Goal: Task Accomplishment & Management: Complete application form

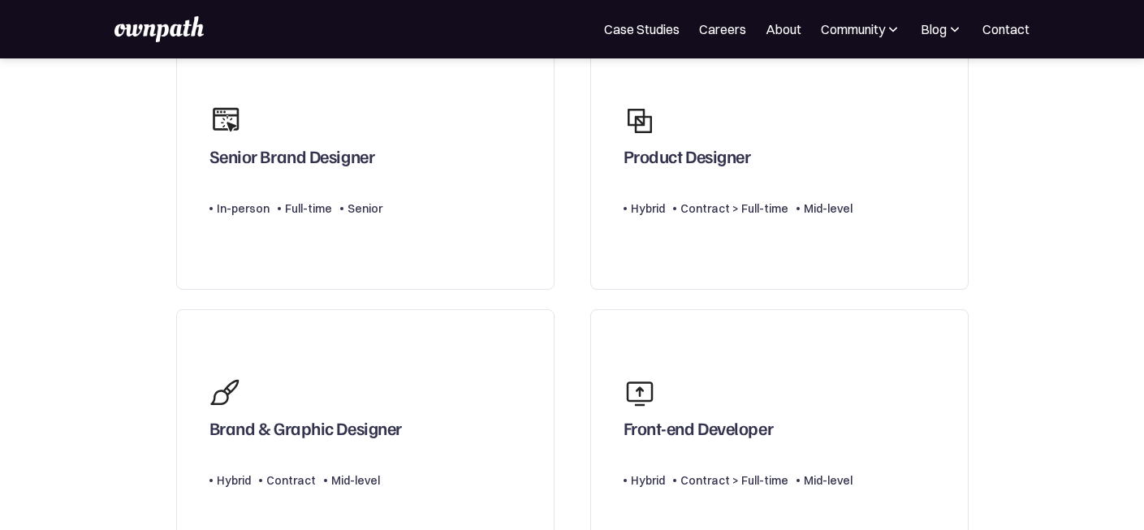
scroll to position [166, 0]
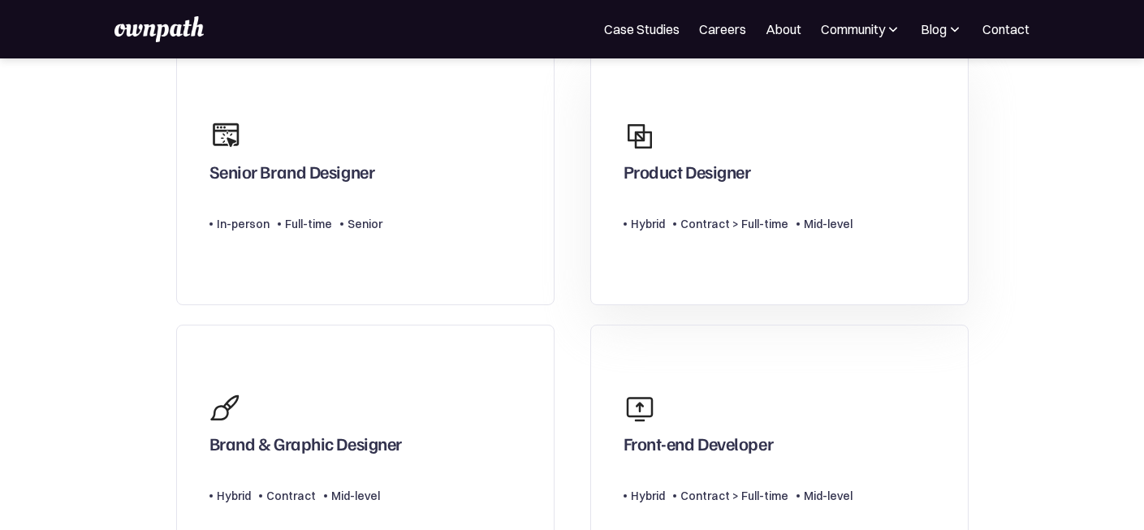
click at [689, 220] on div "Contract > Full-time" at bounding box center [734, 223] width 108 height 19
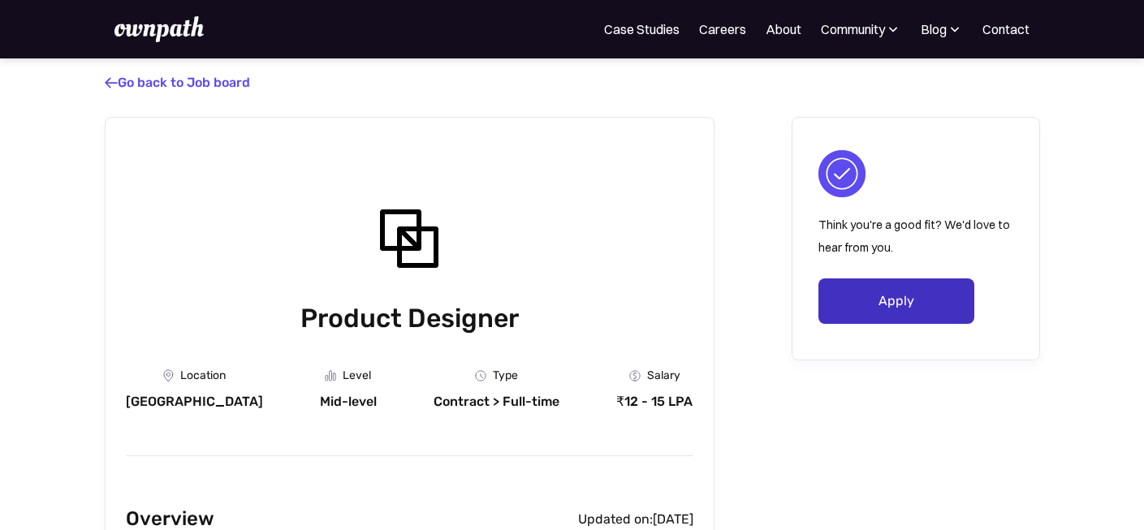
click at [863, 304] on link "Apply" at bounding box center [896, 300] width 156 height 45
click at [873, 310] on link "Apply" at bounding box center [896, 300] width 156 height 45
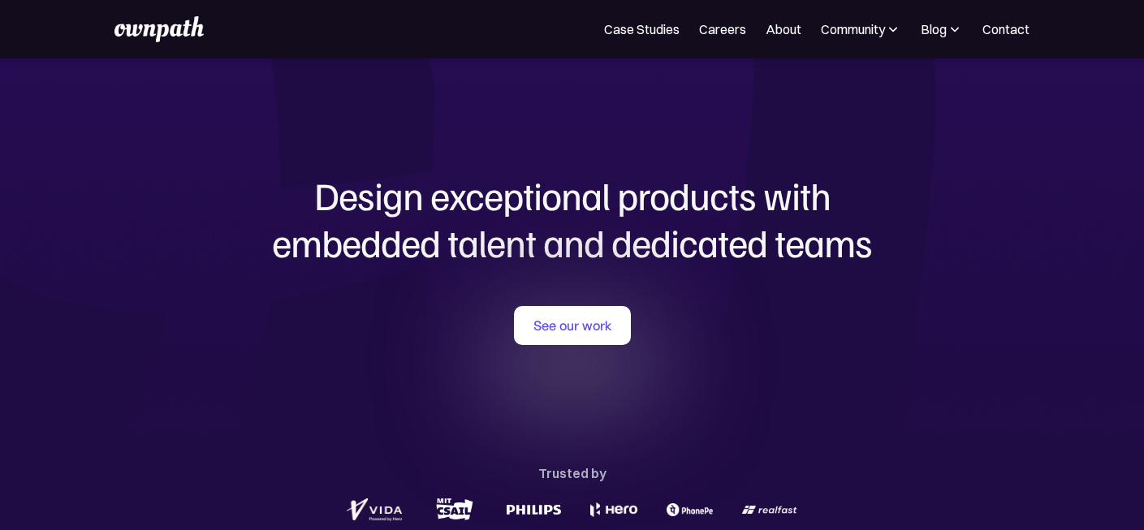
scroll to position [522, 0]
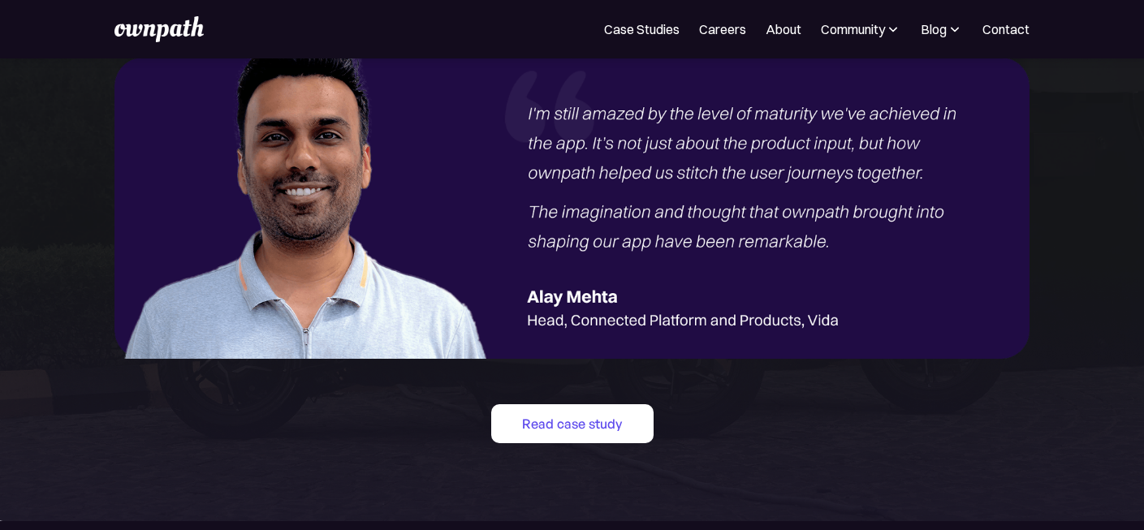
scroll to position [1916, 0]
